Goal: Find specific page/section: Find specific page/section

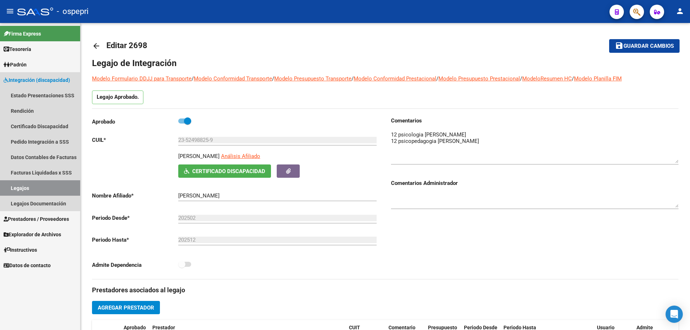
click at [14, 189] on link "Legajos" at bounding box center [40, 187] width 80 height 15
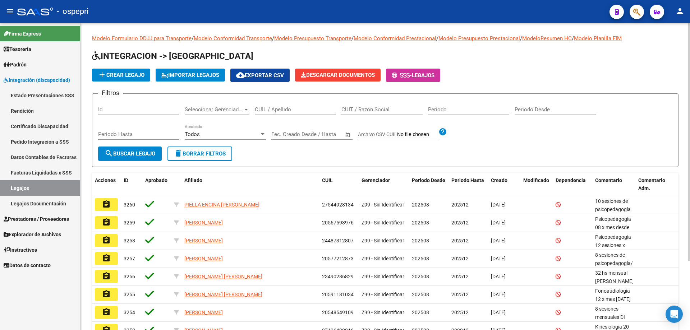
click at [293, 109] on input "CUIL / Apellido" at bounding box center [295, 109] width 81 height 6
click at [264, 111] on input "510091881" at bounding box center [295, 109] width 81 height 6
type input "51091881"
click at [126, 152] on span "search Buscar Legajo" at bounding box center [130, 154] width 51 height 6
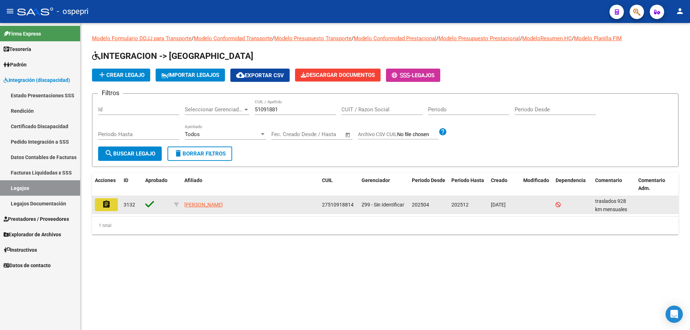
click at [114, 207] on button "assignment" at bounding box center [106, 204] width 23 height 13
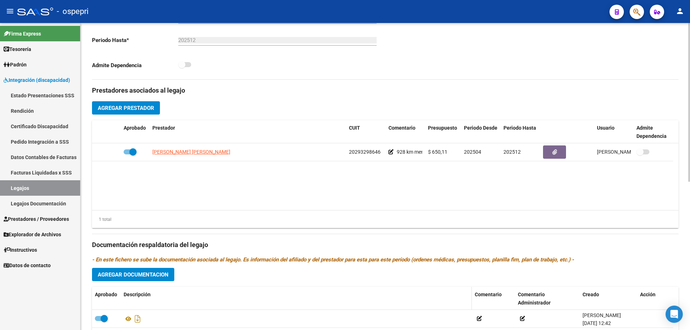
scroll to position [216, 0]
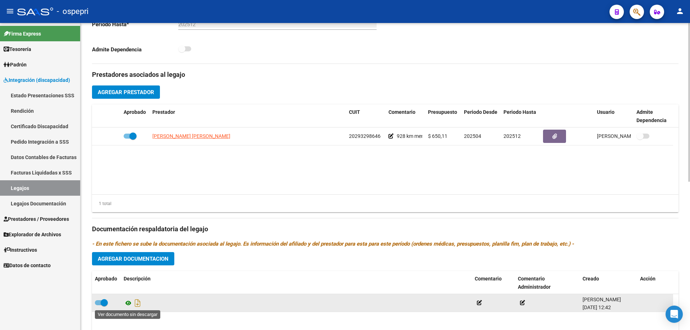
click at [129, 304] on icon at bounding box center [128, 303] width 9 height 9
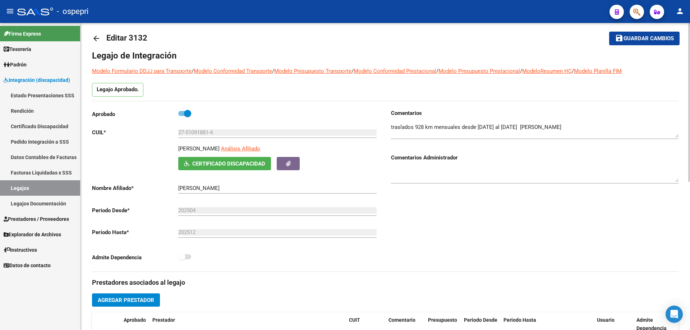
scroll to position [0, 0]
